Goal: Navigation & Orientation: Find specific page/section

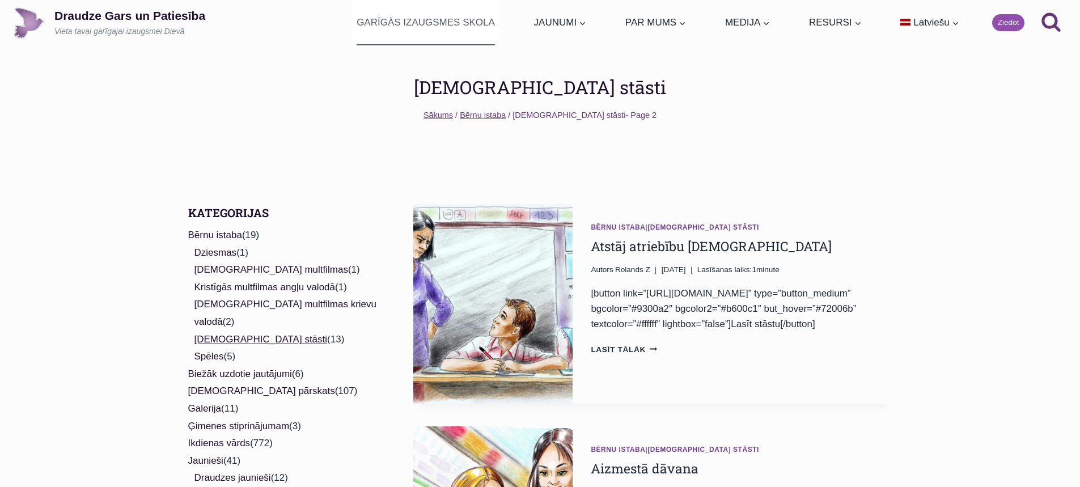
click at [480, 13] on link "GARĪGĀS IZAUGSMES SKOLA" at bounding box center [426, 22] width 148 height 45
click at [827, 121] on link "E-grāmatas" at bounding box center [860, 122] width 113 height 31
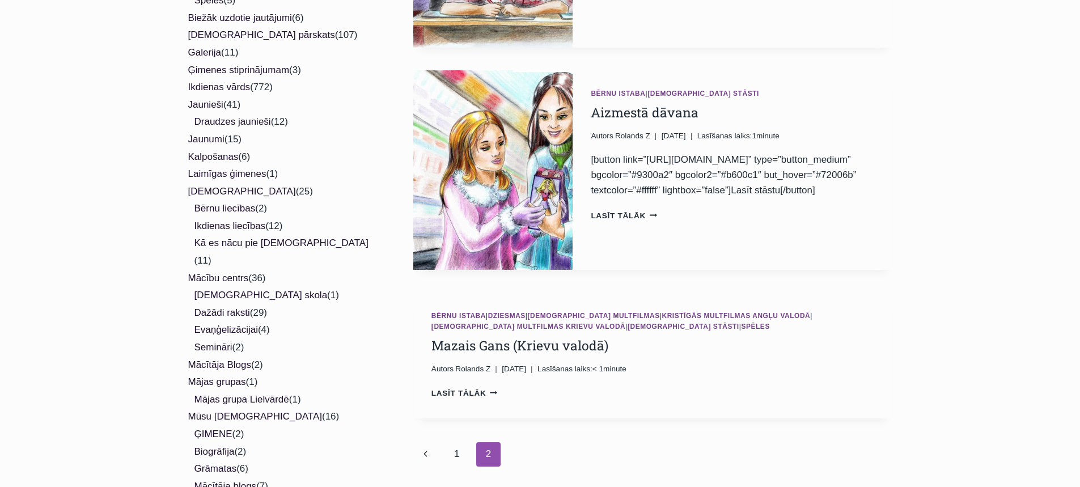
scroll to position [397, 0]
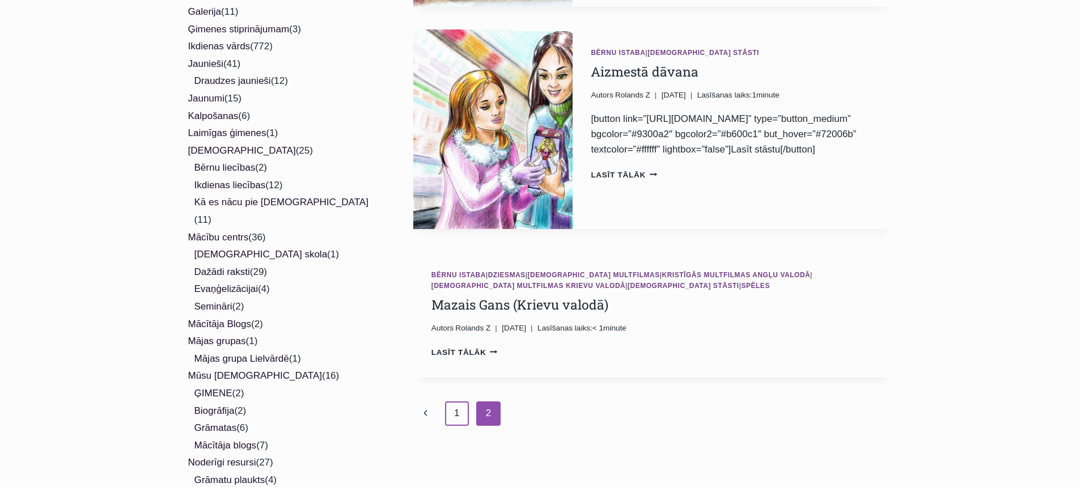
click at [455, 418] on link "1" at bounding box center [457, 413] width 24 height 24
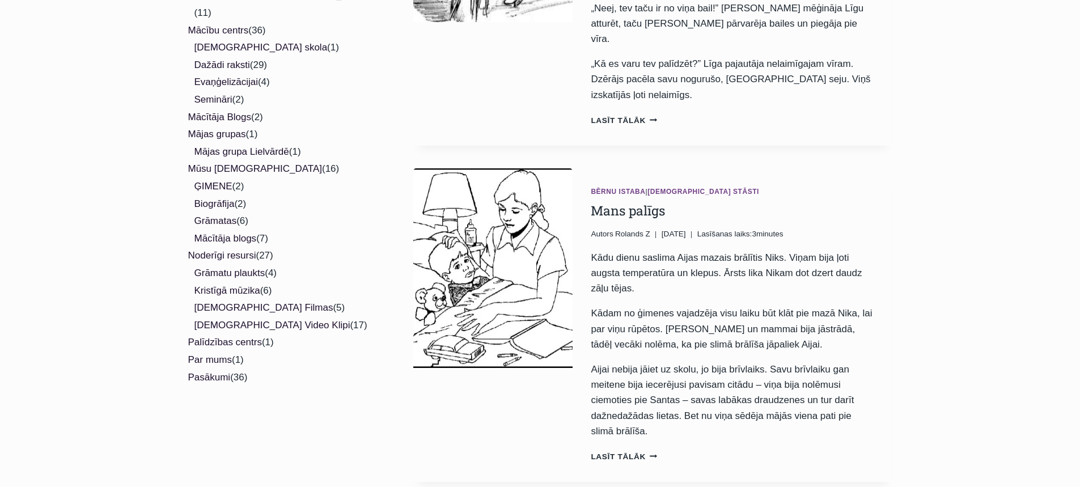
scroll to position [624, 0]
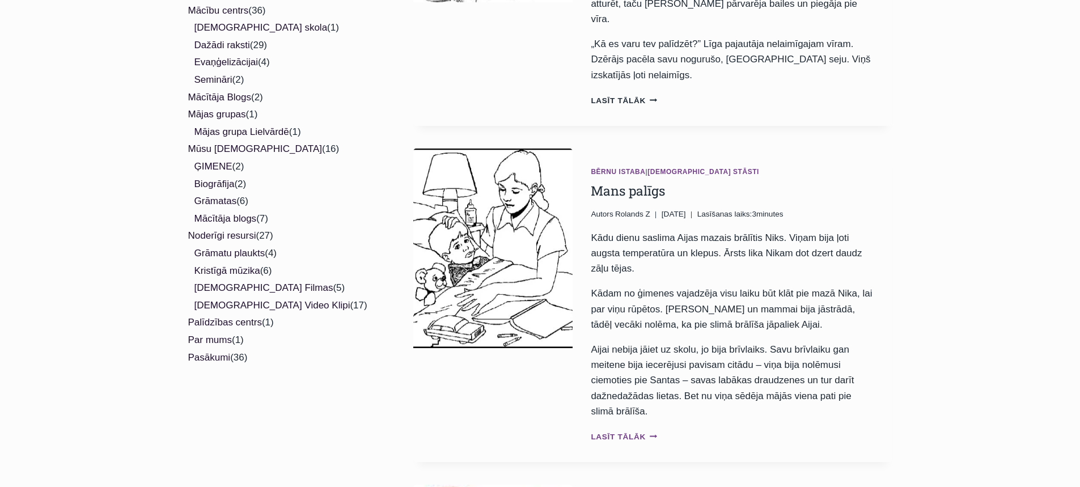
click at [613, 433] on link "Lasīt tālāk Mans palīgs Continue" at bounding box center [624, 437] width 66 height 9
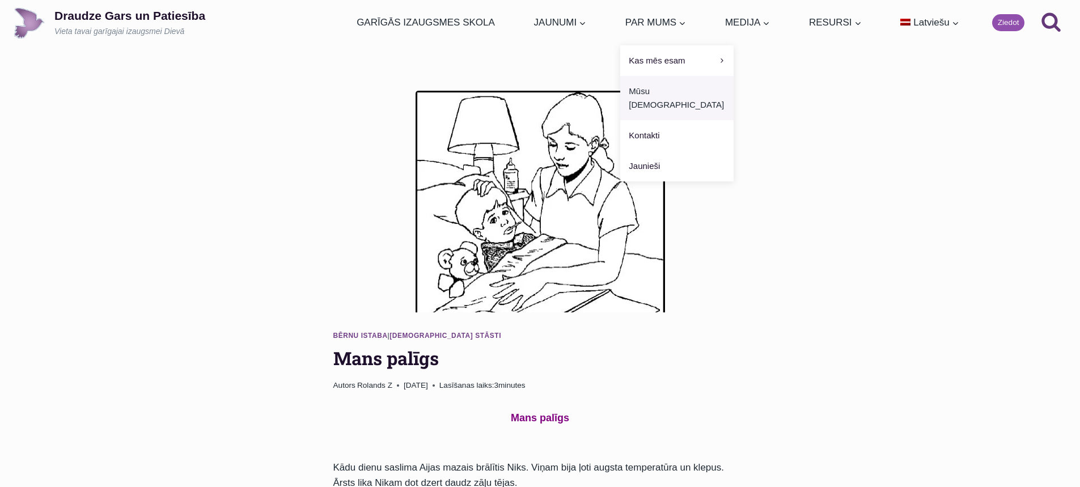
click at [658, 96] on link "Mūsu [DEMOGRAPHIC_DATA]" at bounding box center [676, 98] width 113 height 44
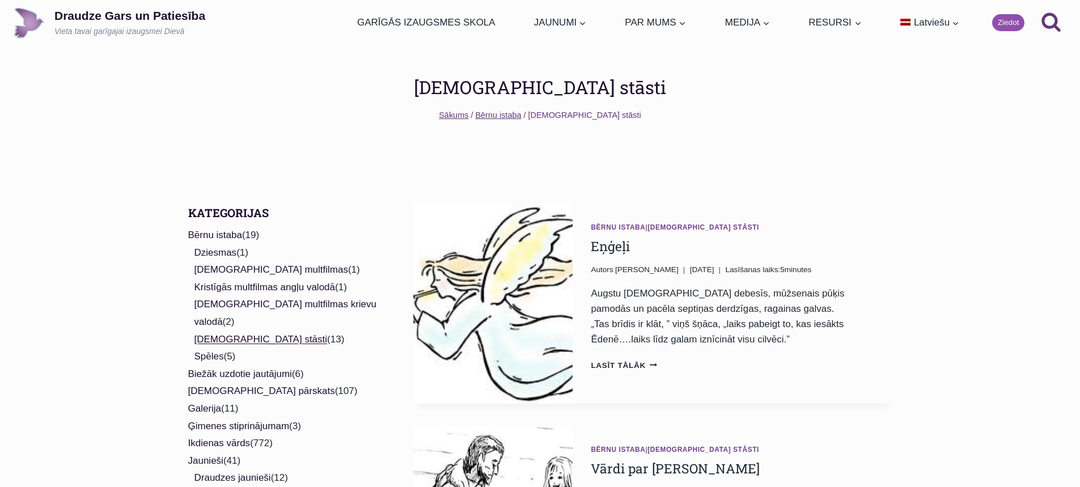
scroll to position [624, 0]
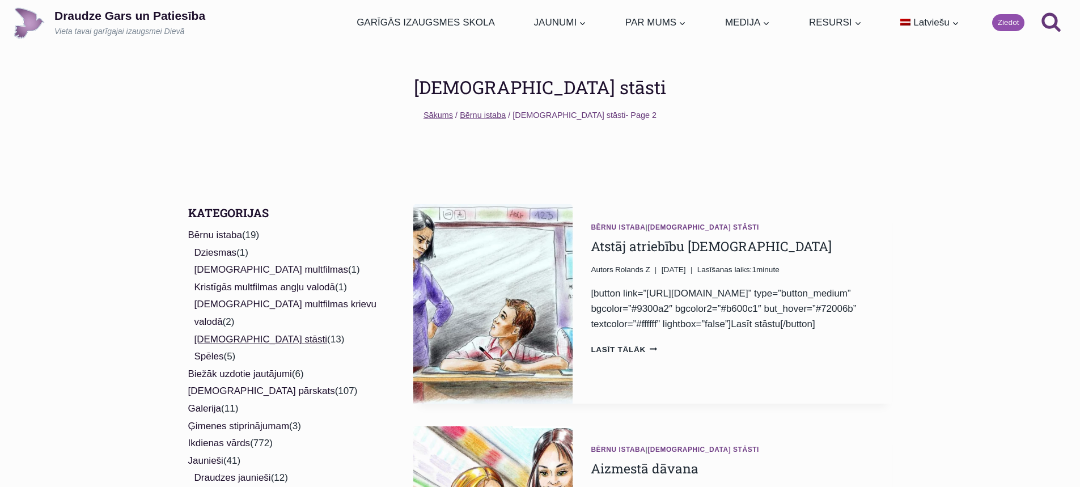
scroll to position [397, 0]
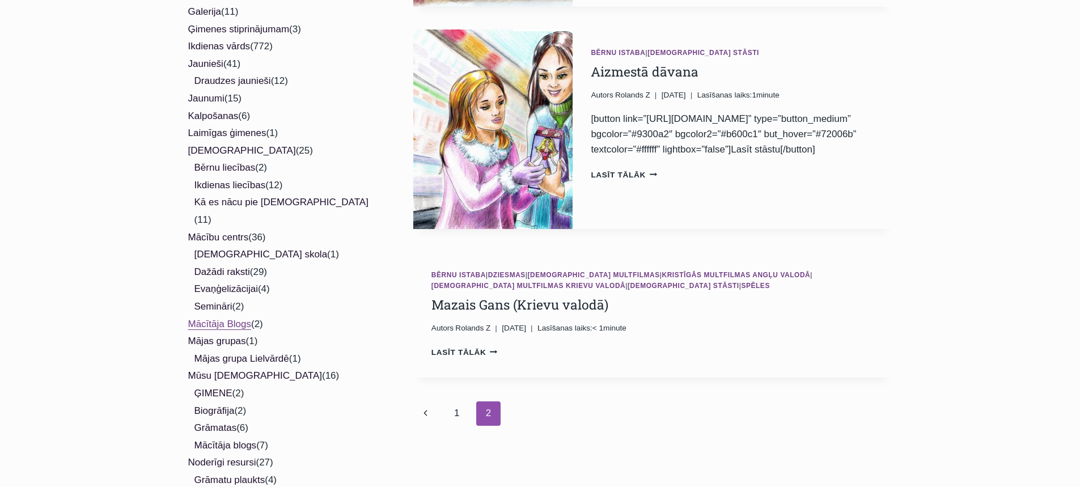
click at [210, 319] on link "Mācītāja Blogs" at bounding box center [220, 324] width 64 height 11
